Goal: Find specific page/section: Find specific page/section

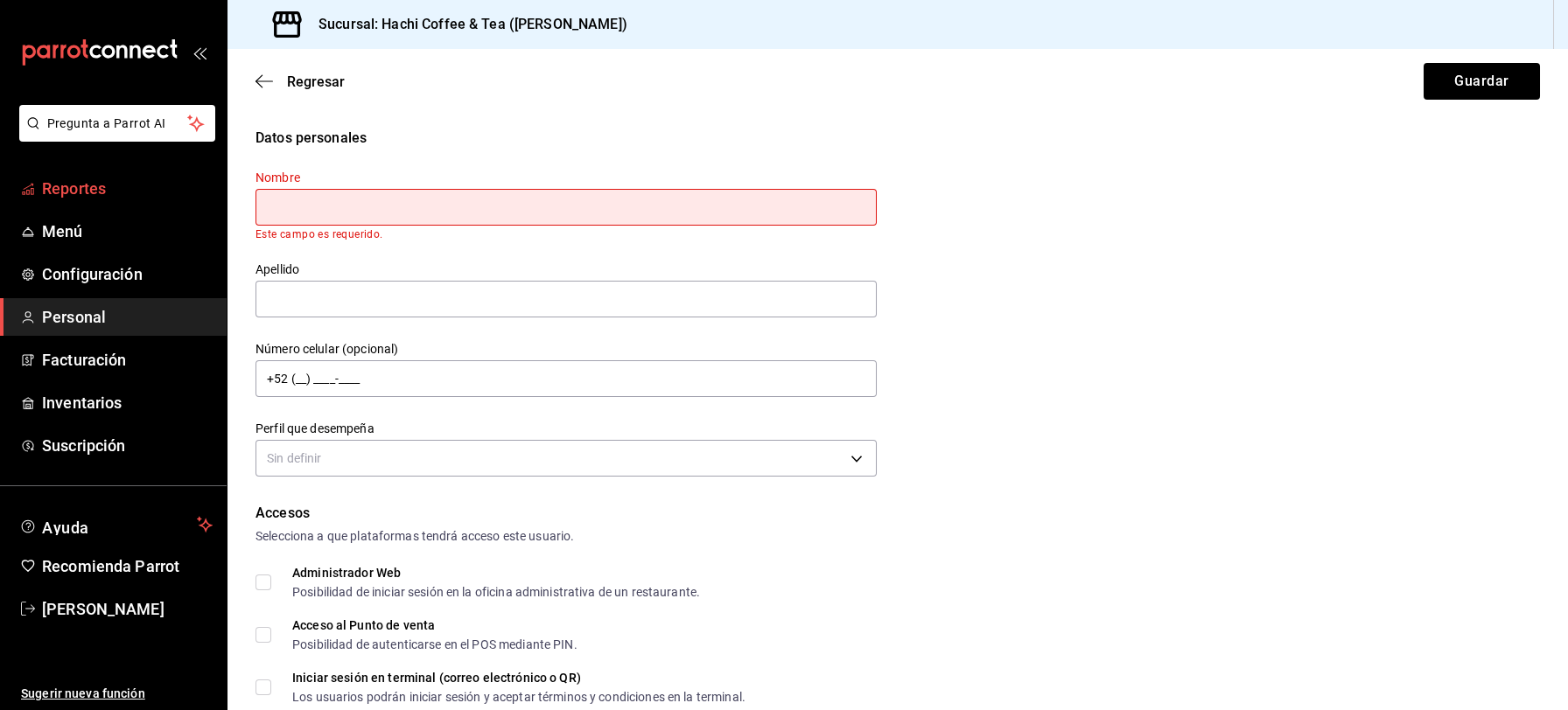
click at [63, 182] on span "Reportes" at bounding box center [127, 189] width 170 height 24
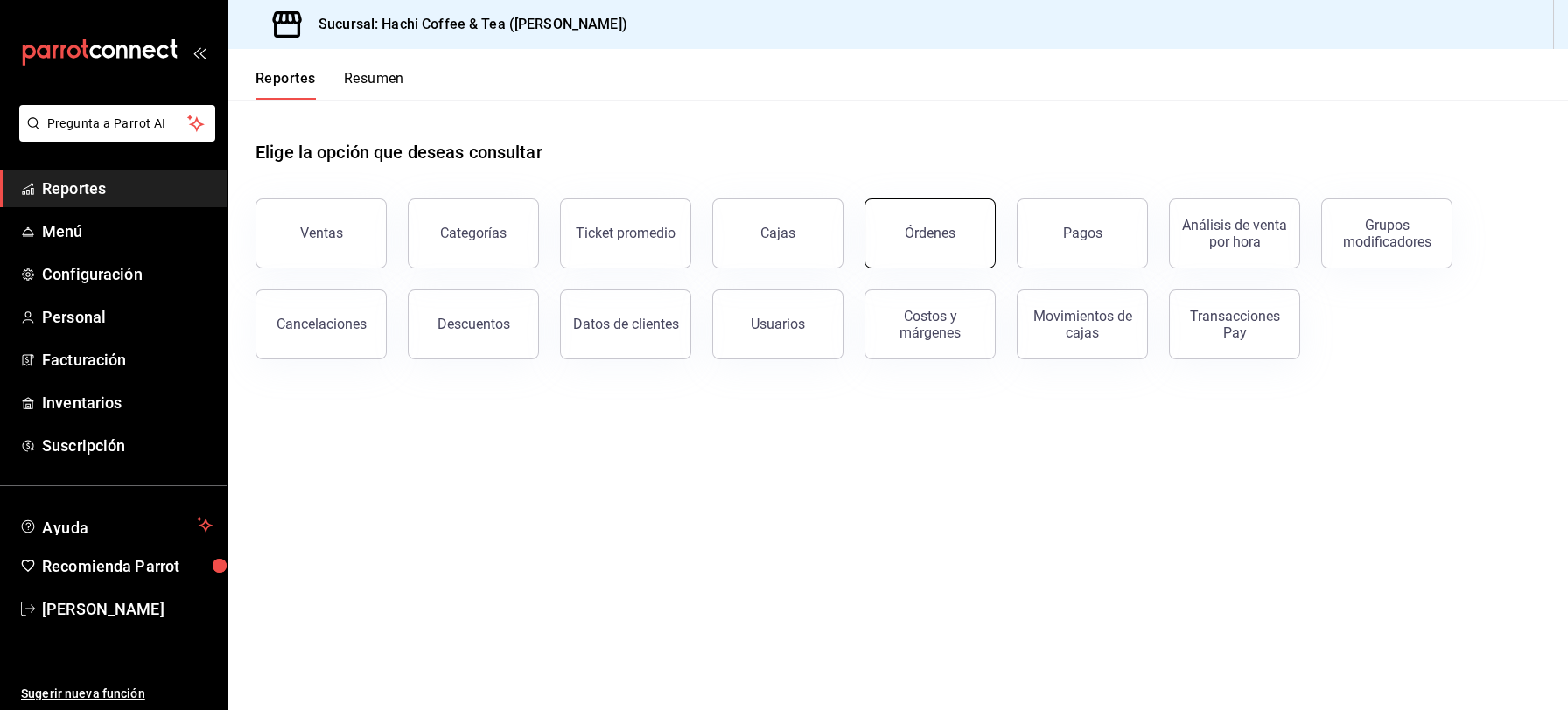
click at [941, 259] on button "Órdenes" at bounding box center [929, 233] width 131 height 70
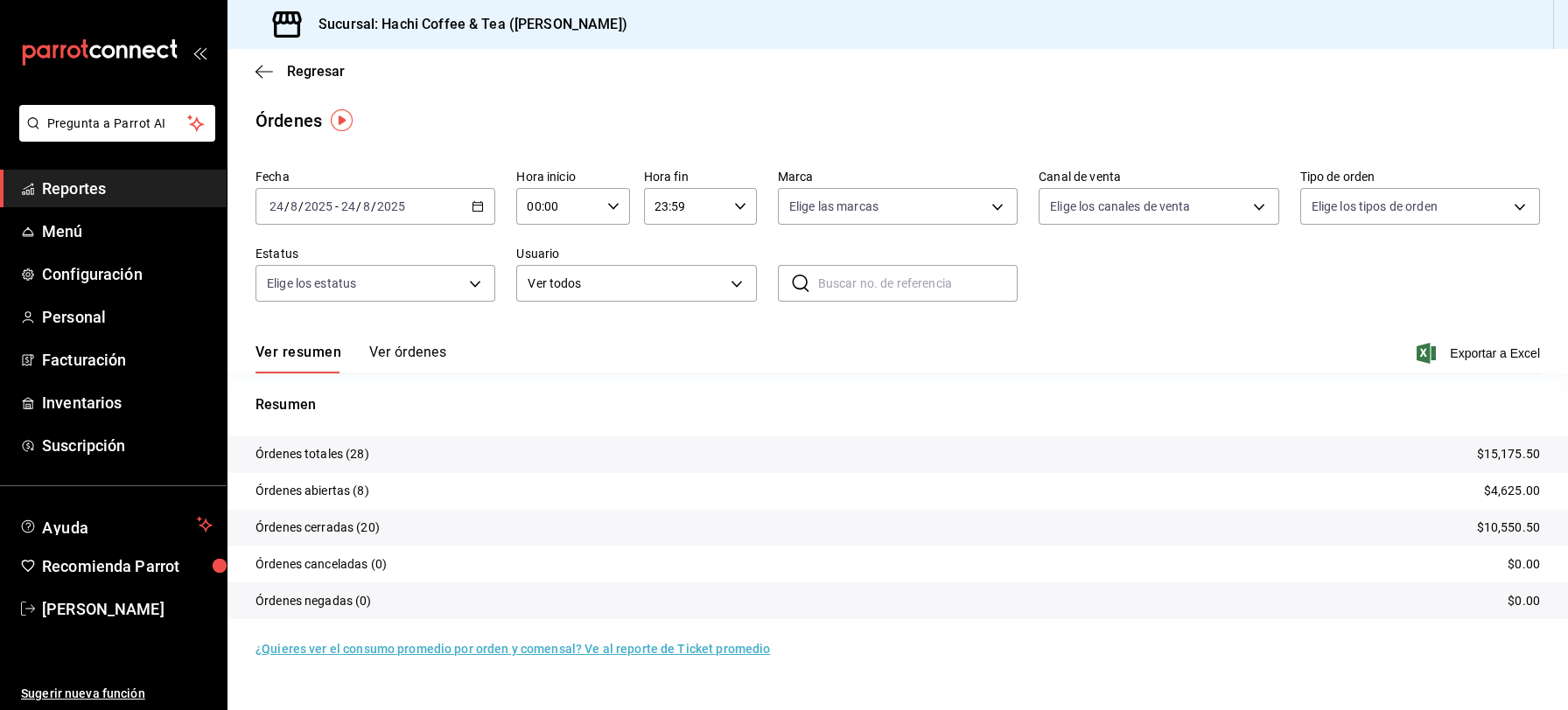
click at [396, 356] on button "Ver órdenes" at bounding box center [408, 358] width 77 height 30
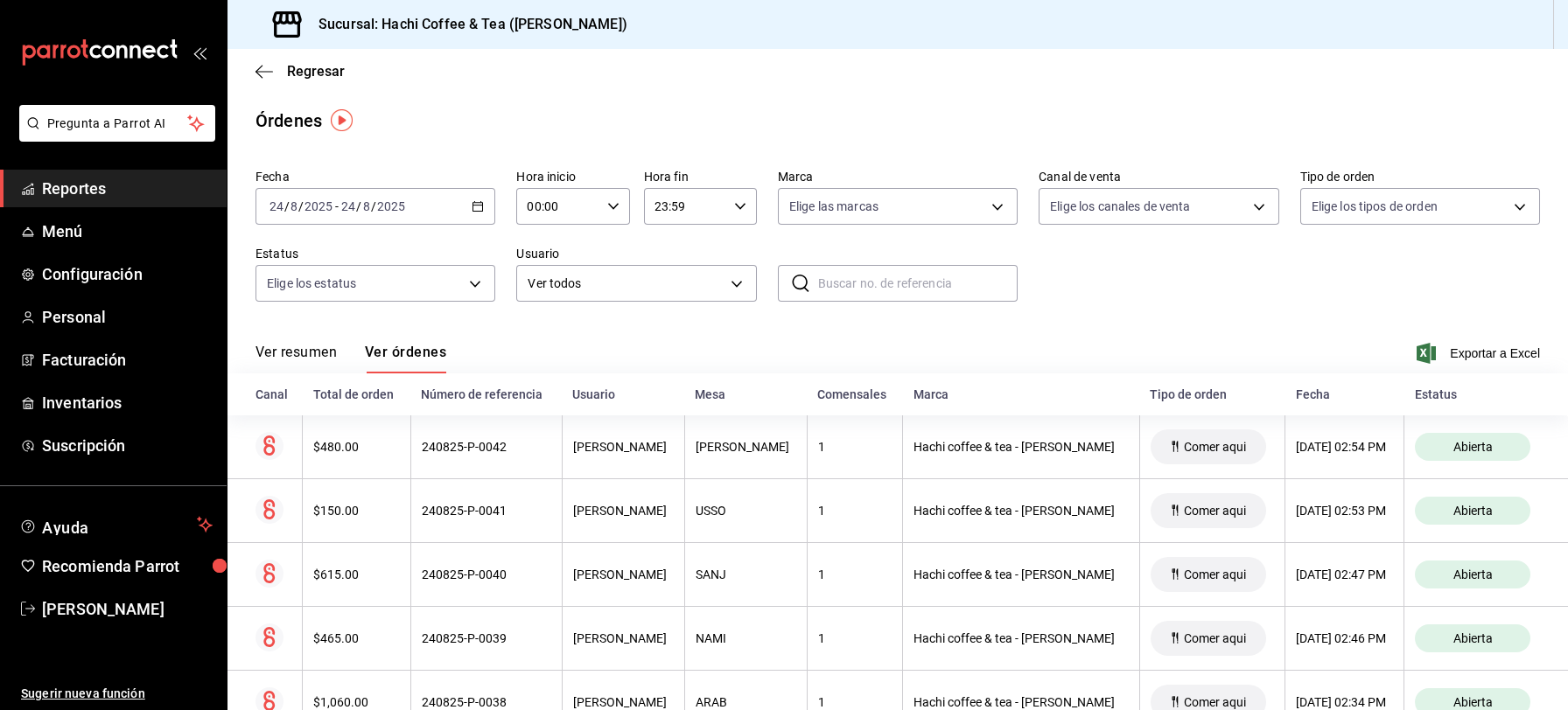
click at [89, 188] on span "Reportes" at bounding box center [127, 189] width 170 height 24
